Goal: Contribute content

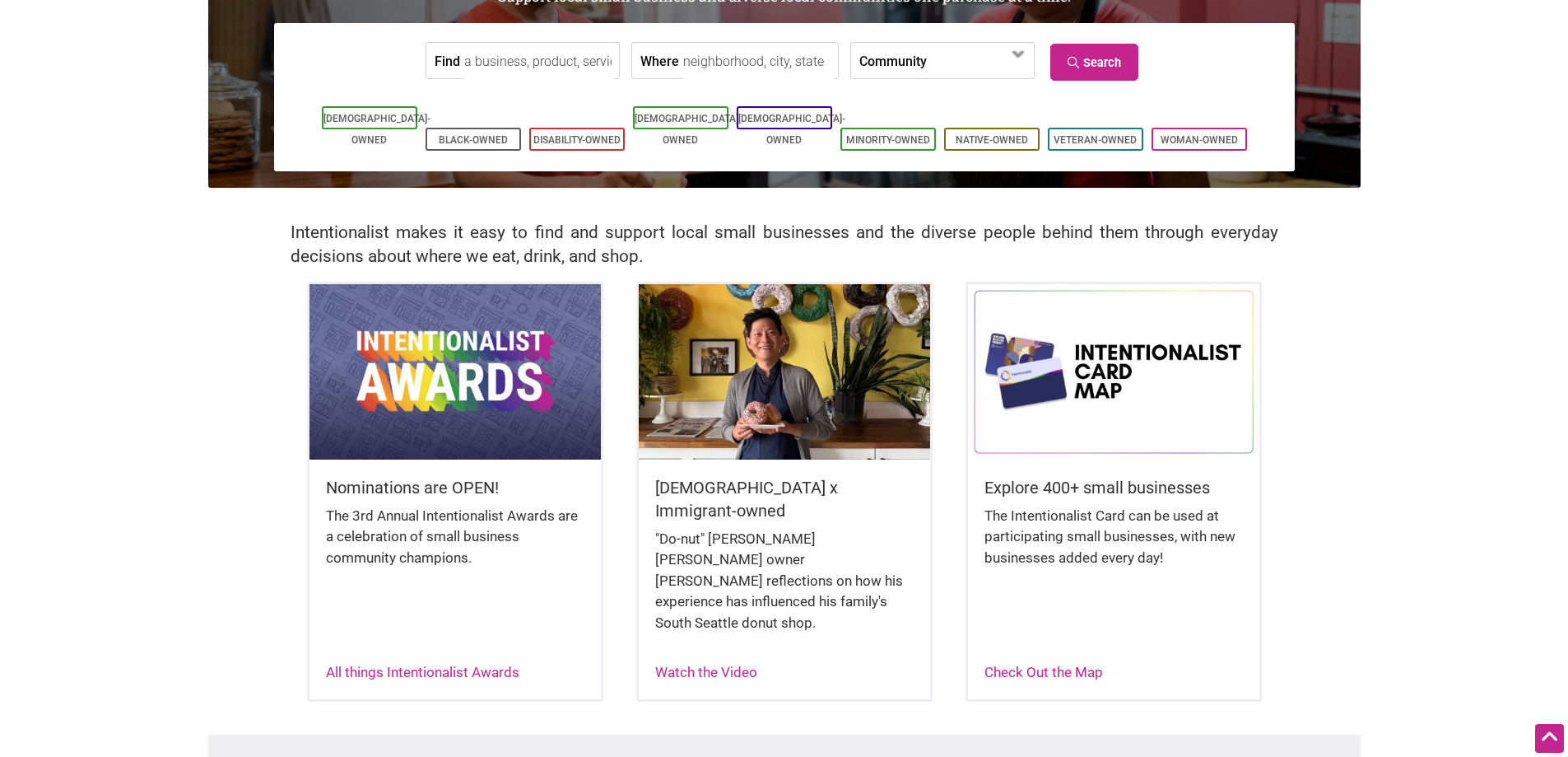
click at [528, 364] on img at bounding box center [455, 371] width 291 height 174
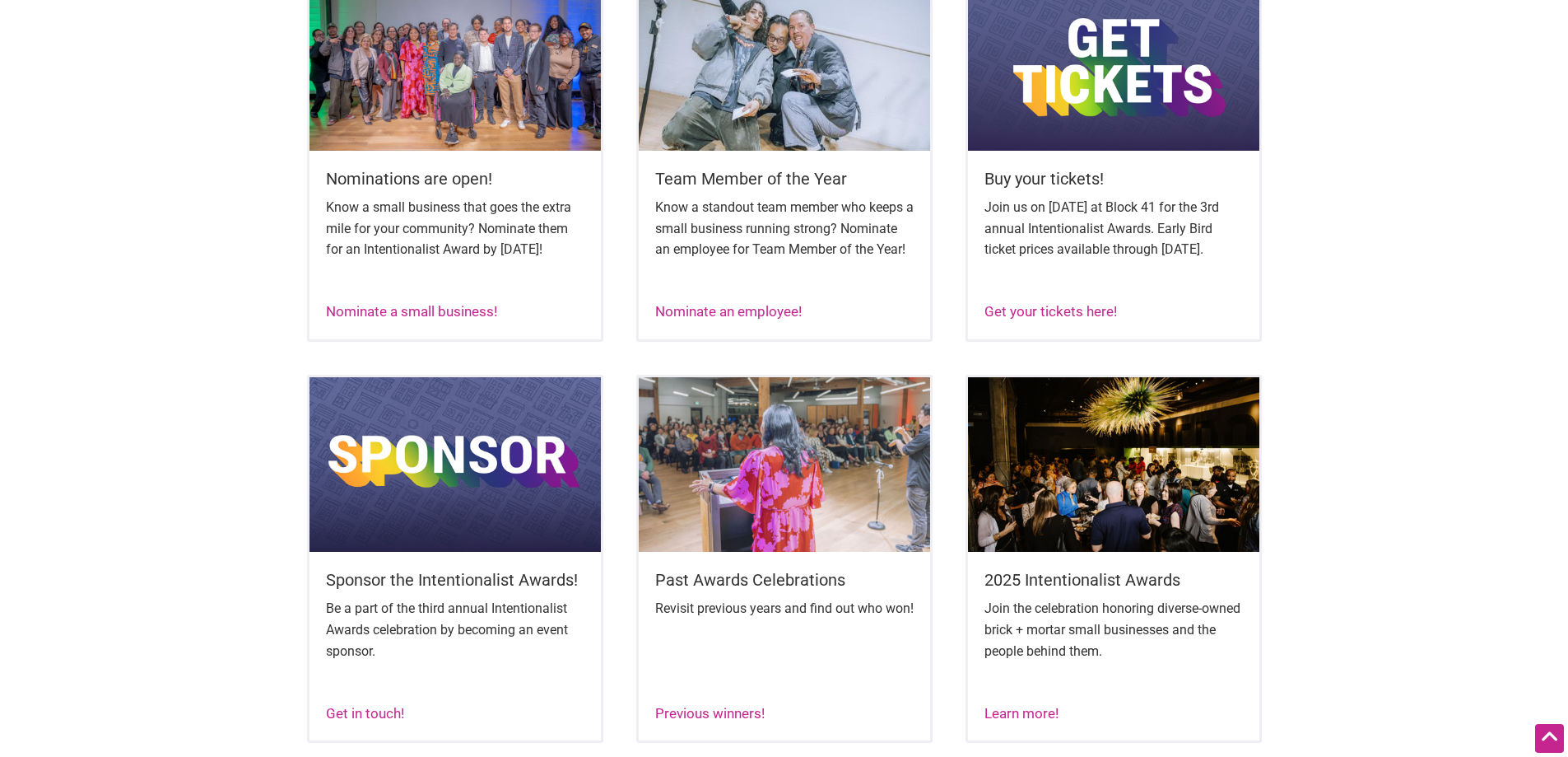
scroll to position [741, 0]
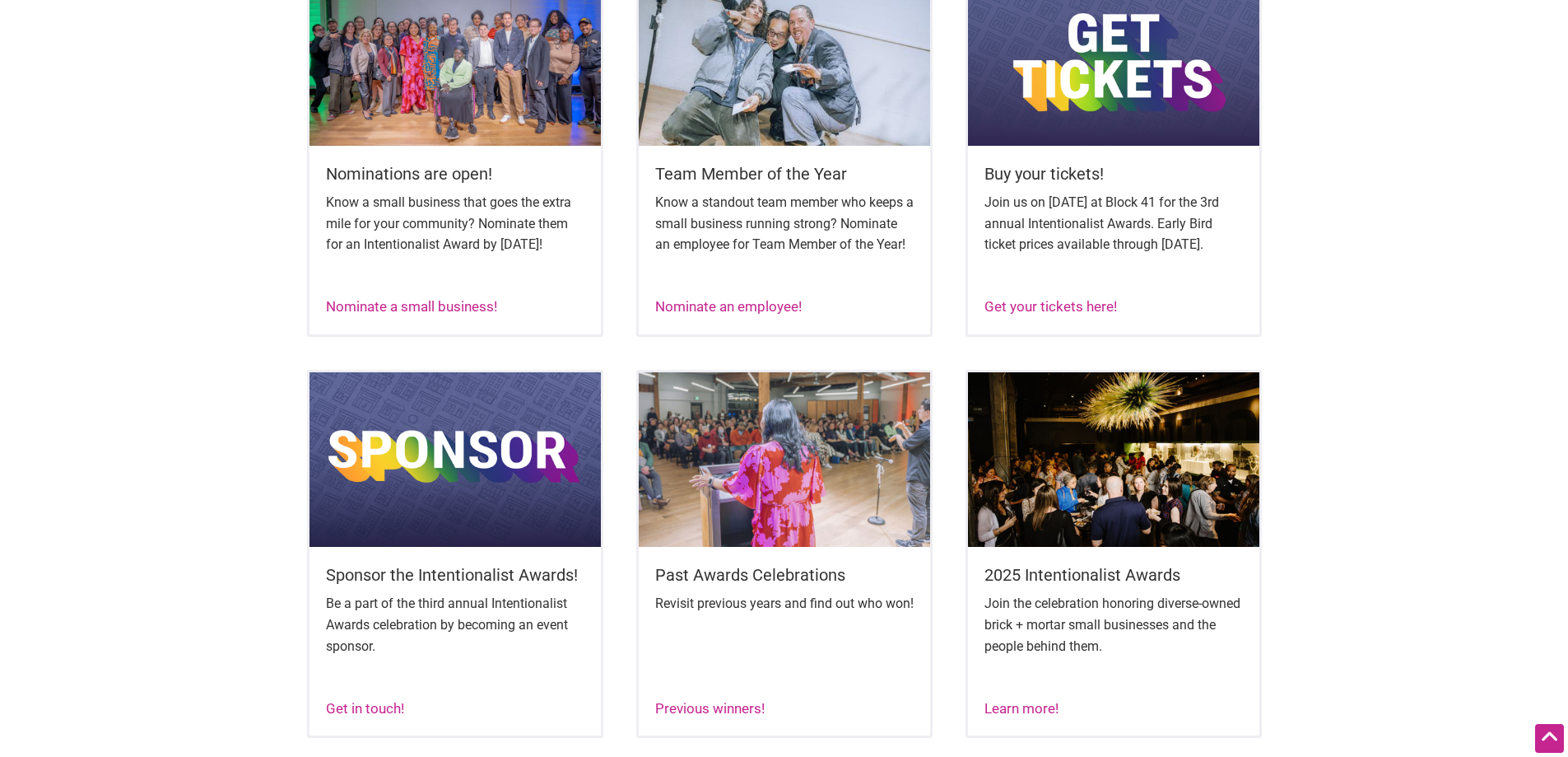
click at [539, 136] on img at bounding box center [455, 58] width 291 height 174
